Goal: Task Accomplishment & Management: Use online tool/utility

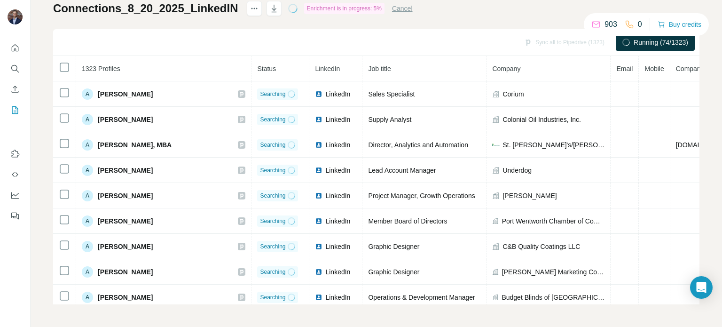
scroll to position [21, 0]
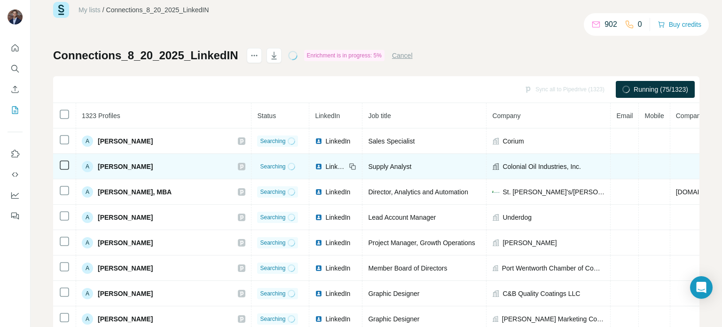
click at [611, 177] on td at bounding box center [625, 166] width 28 height 25
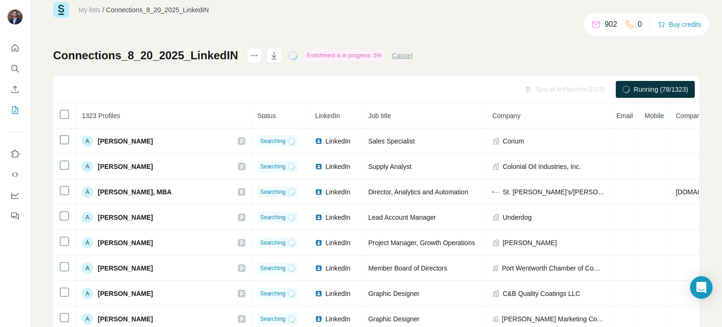
click at [412, 58] on button "Cancel" at bounding box center [402, 55] width 21 height 9
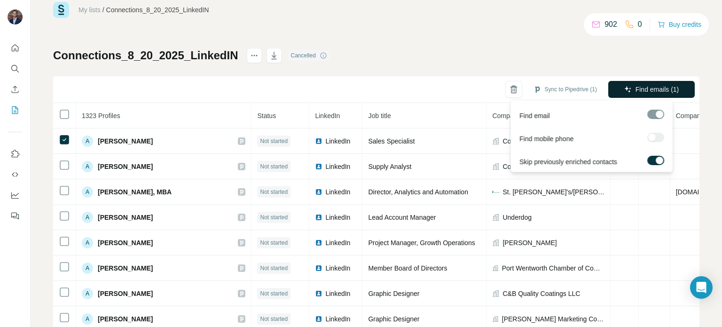
click at [658, 90] on span "Find emails (1)" at bounding box center [658, 89] width 44 height 9
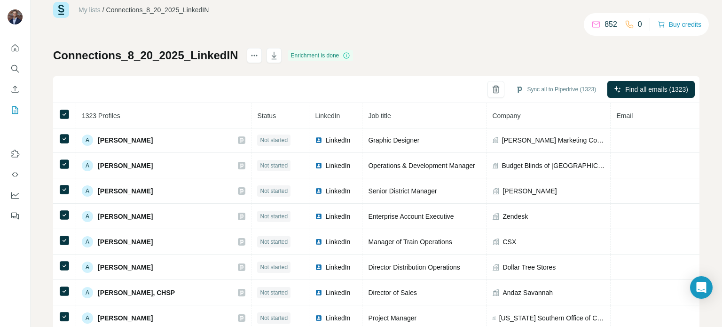
scroll to position [0, 0]
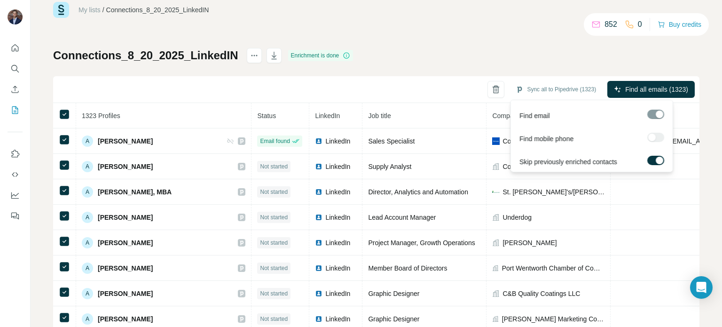
click at [652, 158] on label at bounding box center [656, 160] width 17 height 9
click at [652, 158] on div at bounding box center [653, 161] width 8 height 8
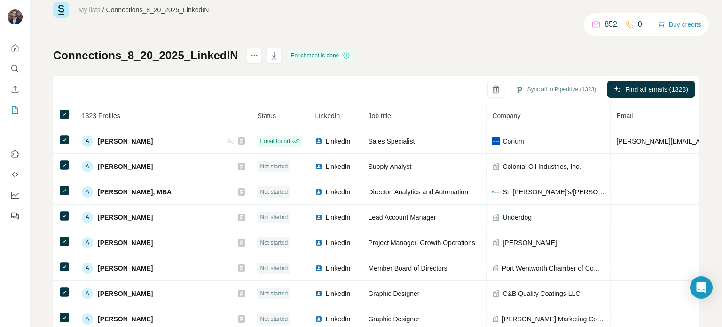
click at [584, 43] on div "My lists / Connections_8_20_2025_LinkedIN 852 0 Buy credits Connections_8_20_20…" at bounding box center [376, 176] width 647 height 349
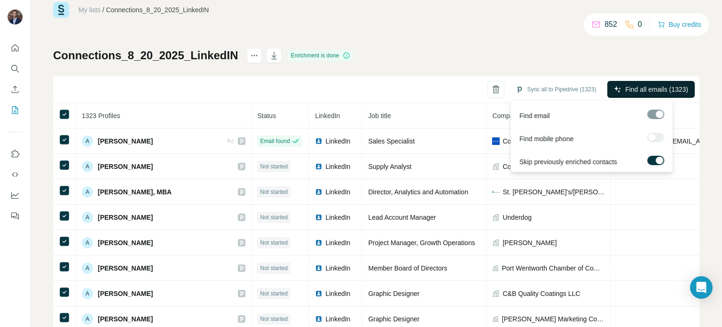
click at [640, 94] on button "Find all emails (1323)" at bounding box center [651, 89] width 87 height 17
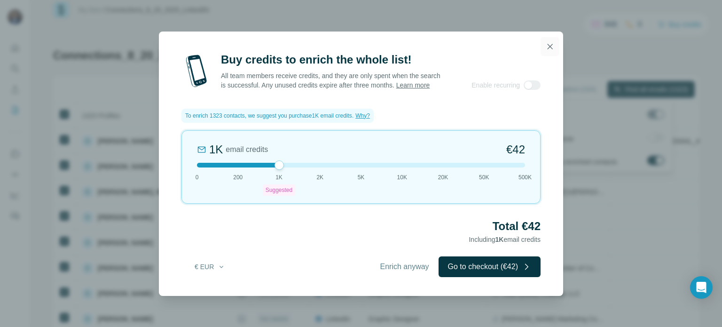
click at [550, 49] on button "button" at bounding box center [550, 46] width 19 height 19
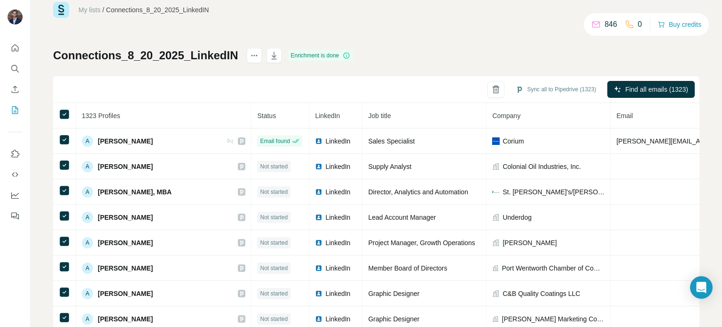
click at [65, 107] on th at bounding box center [64, 115] width 23 height 25
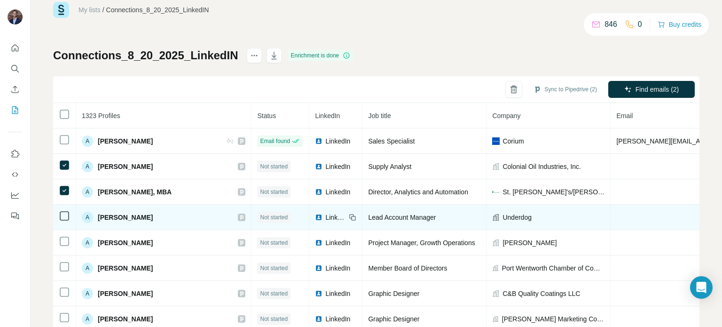
click at [62, 206] on td at bounding box center [64, 217] width 23 height 25
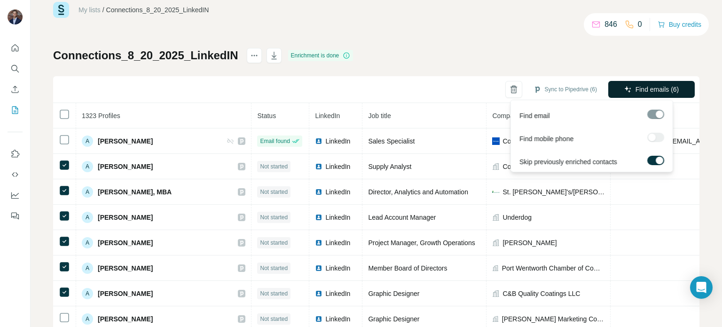
click at [670, 91] on span "Find emails (6)" at bounding box center [658, 89] width 44 height 9
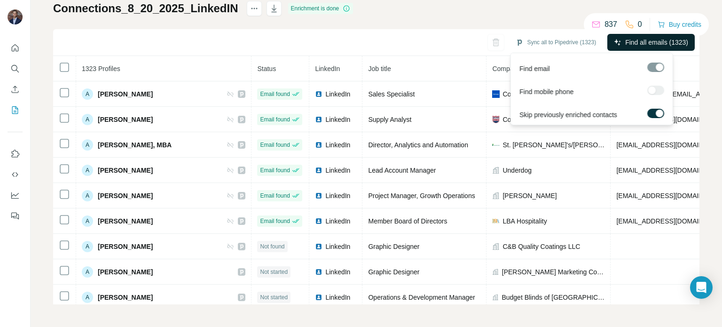
click at [664, 39] on span "Find all emails (1323)" at bounding box center [657, 42] width 63 height 9
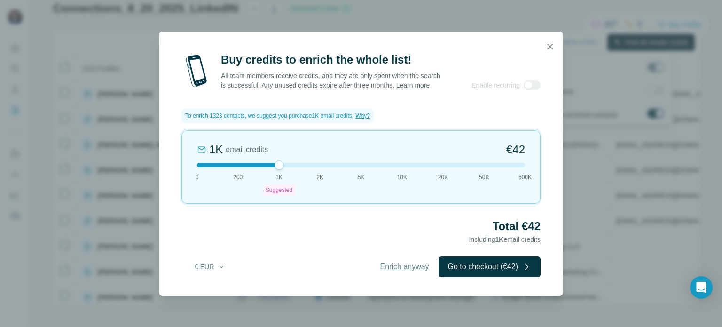
click at [407, 269] on span "Enrich anyway" at bounding box center [404, 266] width 49 height 11
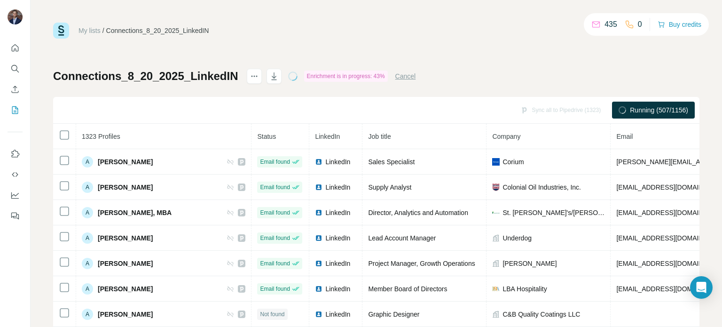
click at [505, 45] on div "My lists / Connections_8_20_2025_LinkedIN 435 0 Buy credits Connections_8_20_20…" at bounding box center [376, 197] width 647 height 349
click at [487, 39] on div "My lists / Connections_8_20_2025_LinkedIN 420 0 Buy credits Connections_8_20_20…" at bounding box center [376, 197] width 647 height 349
click at [416, 77] on button "Cancel" at bounding box center [406, 75] width 21 height 9
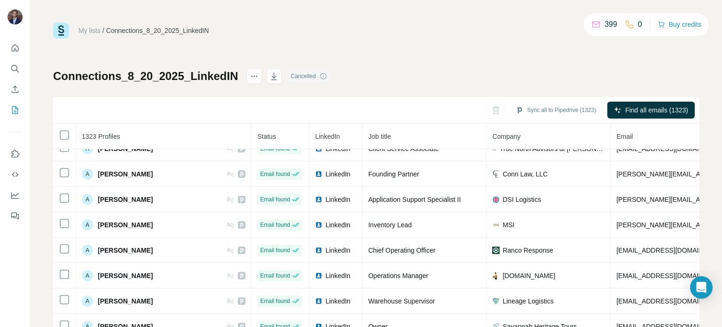
scroll to position [2022, 0]
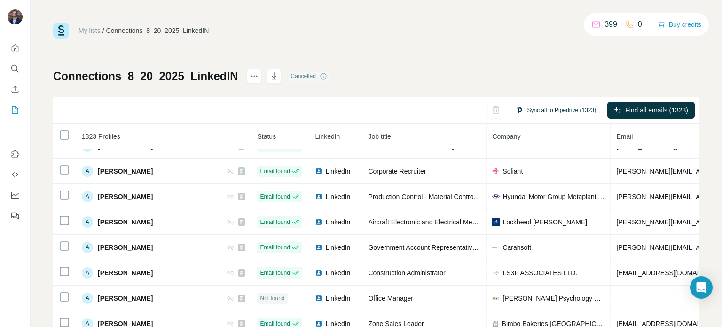
click at [552, 108] on button "Sync all to Pipedrive (1323)" at bounding box center [556, 110] width 94 height 14
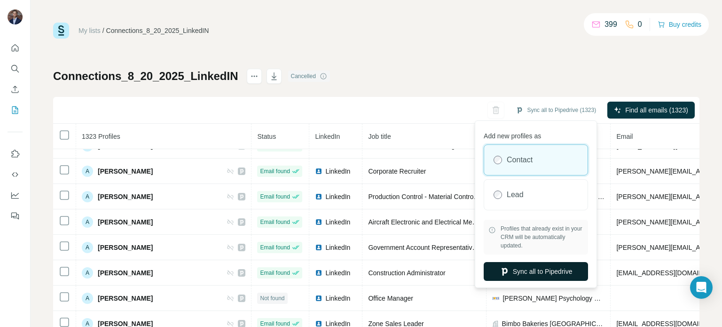
click at [522, 268] on button "Sync all to Pipedrive" at bounding box center [536, 271] width 104 height 19
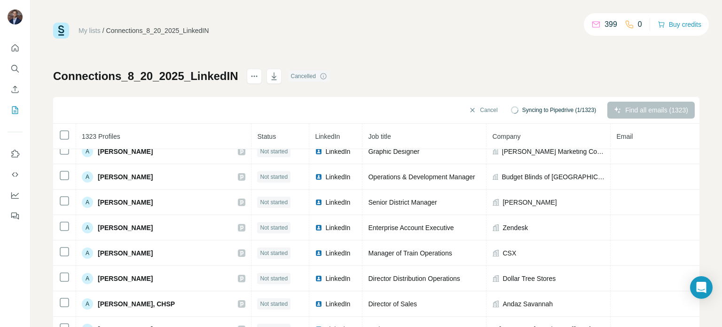
scroll to position [0, 0]
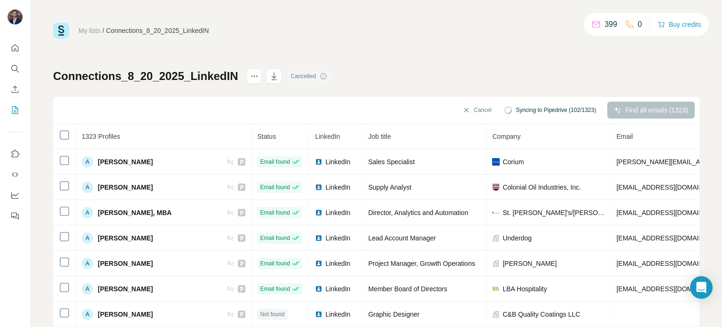
click at [434, 60] on div "My lists / Connections_8_20_2025_LinkedIN 399 0 Buy credits Connections_8_20_20…" at bounding box center [376, 197] width 647 height 349
click at [523, 56] on div "My lists / Connections_8_20_2025_LinkedIN 399 0 Buy credits Connections_8_20_20…" at bounding box center [376, 197] width 647 height 349
click at [504, 54] on div "My lists / Connections_8_20_2025_LinkedIN 399 0 Buy credits Connections_8_20_20…" at bounding box center [376, 197] width 647 height 349
click at [500, 56] on div "My lists / Connections_8_20_2025_LinkedIN 399 0 Buy credits Connections_8_20_20…" at bounding box center [376, 197] width 647 height 349
